Goal: Information Seeking & Learning: Learn about a topic

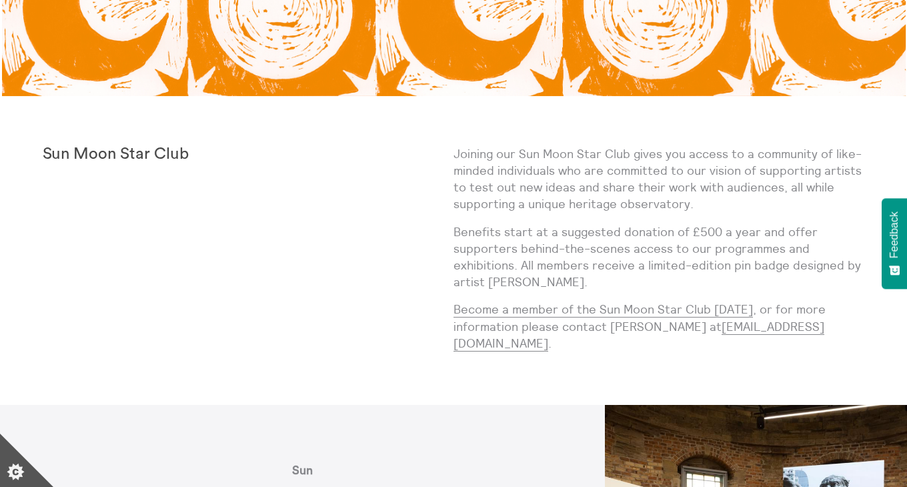
scroll to position [348, 0]
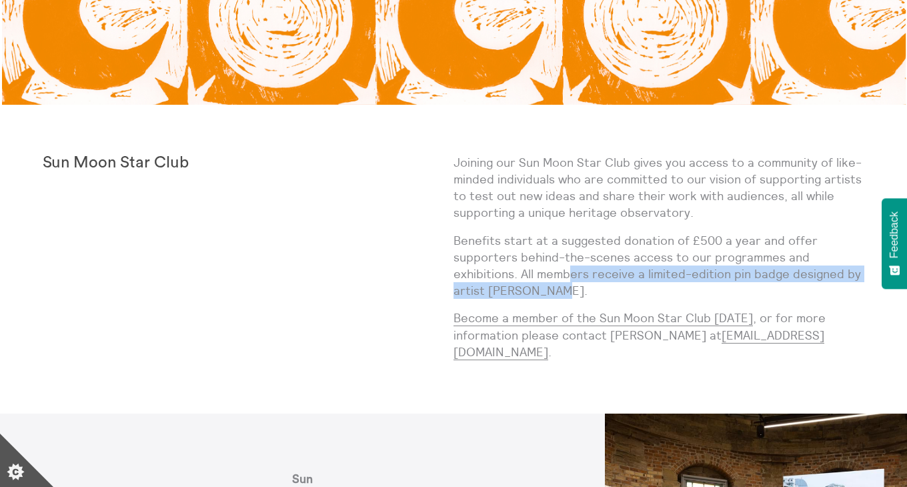
drag, startPoint x: 585, startPoint y: 285, endPoint x: 561, endPoint y: 263, distance: 33.0
click at [561, 263] on p "Benefits start at a suggested donation of £500 a year and offer supporters behi…" at bounding box center [659, 265] width 411 height 67
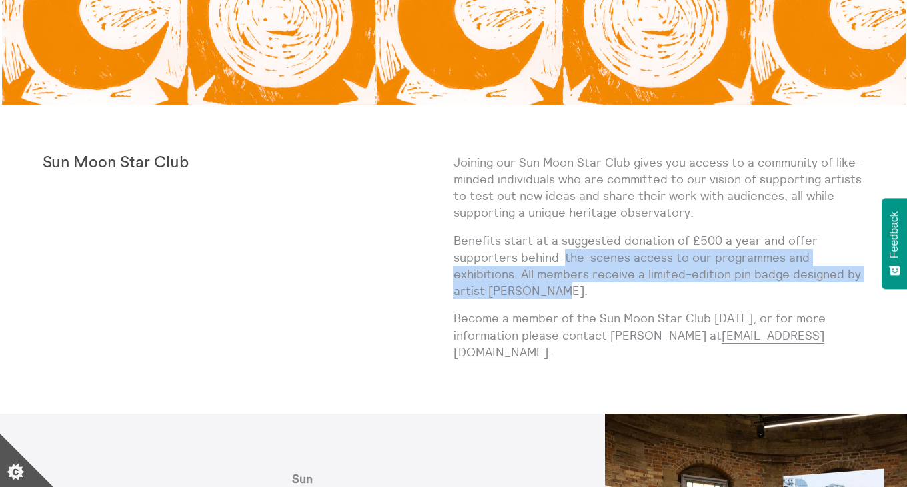
click at [561, 263] on p "Benefits start at a suggested donation of £500 a year and offer supporters behi…" at bounding box center [659, 265] width 411 height 67
